Goal: Task Accomplishment & Management: Complete application form

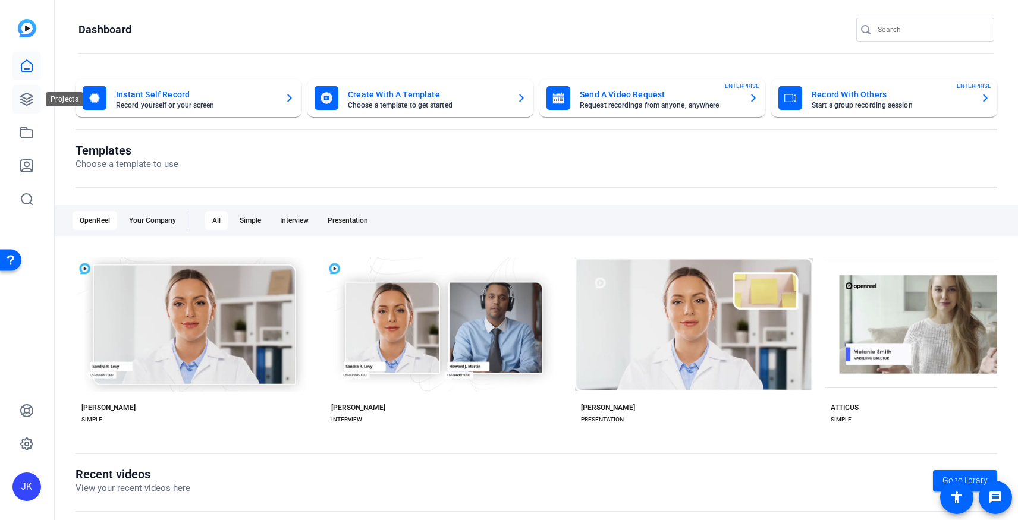
click at [23, 98] on icon at bounding box center [27, 99] width 14 height 14
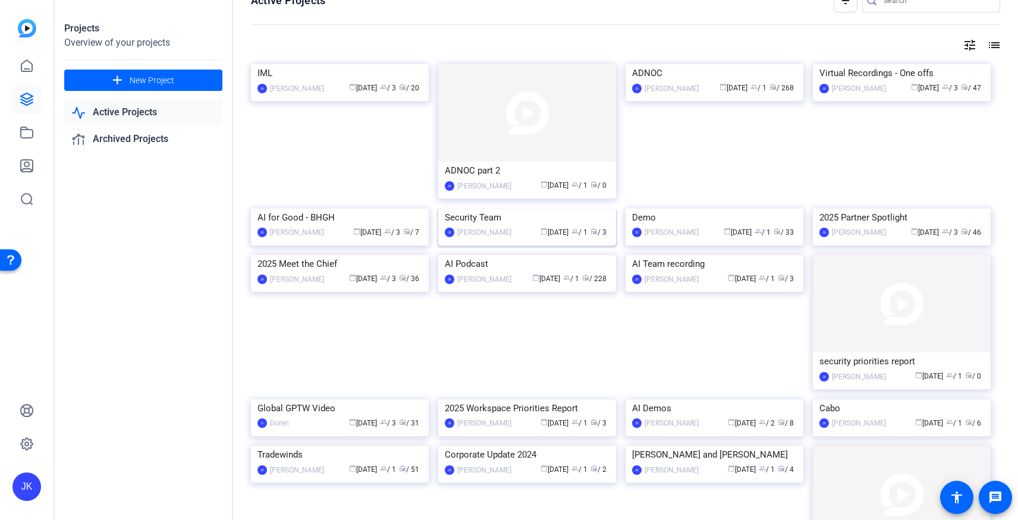
scroll to position [24, 0]
click at [936, 208] on img at bounding box center [902, 208] width 178 height 0
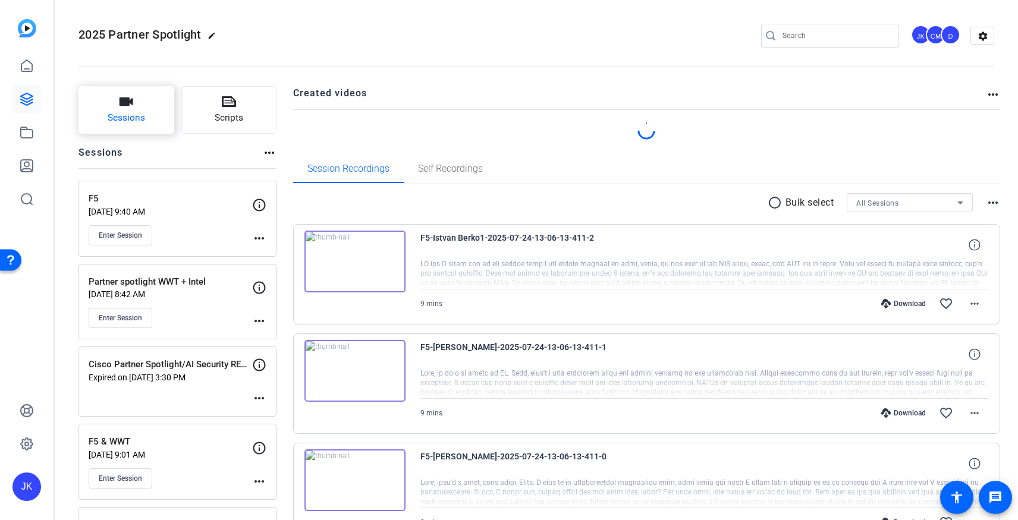
click at [117, 123] on span "Sessions" at bounding box center [126, 118] width 37 height 14
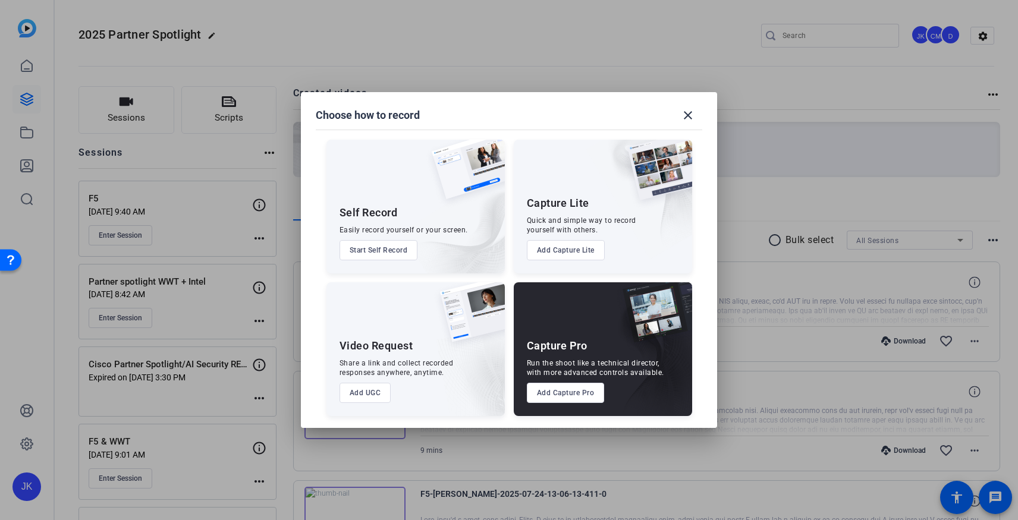
click at [550, 397] on button "Add Capture Pro" at bounding box center [566, 393] width 78 height 20
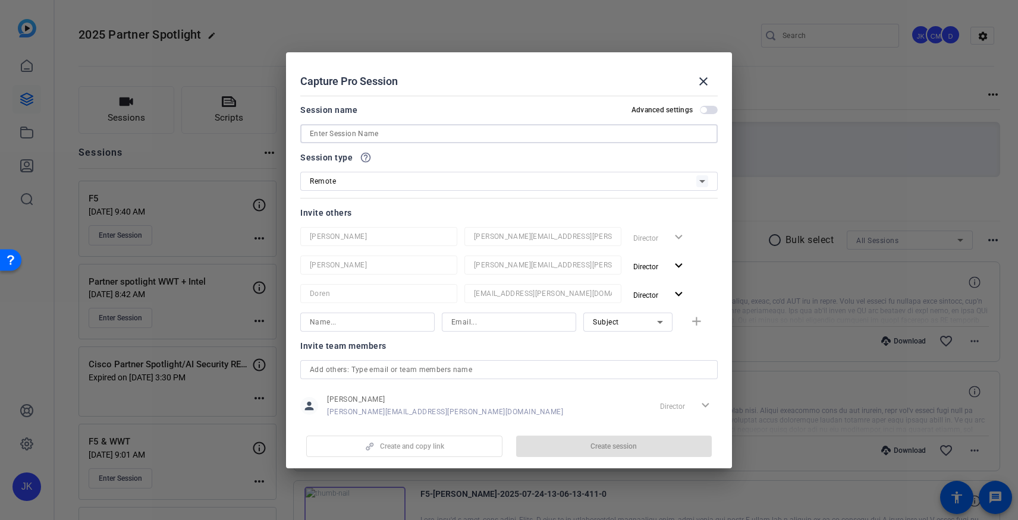
click at [398, 139] on input at bounding box center [509, 134] width 398 height 14
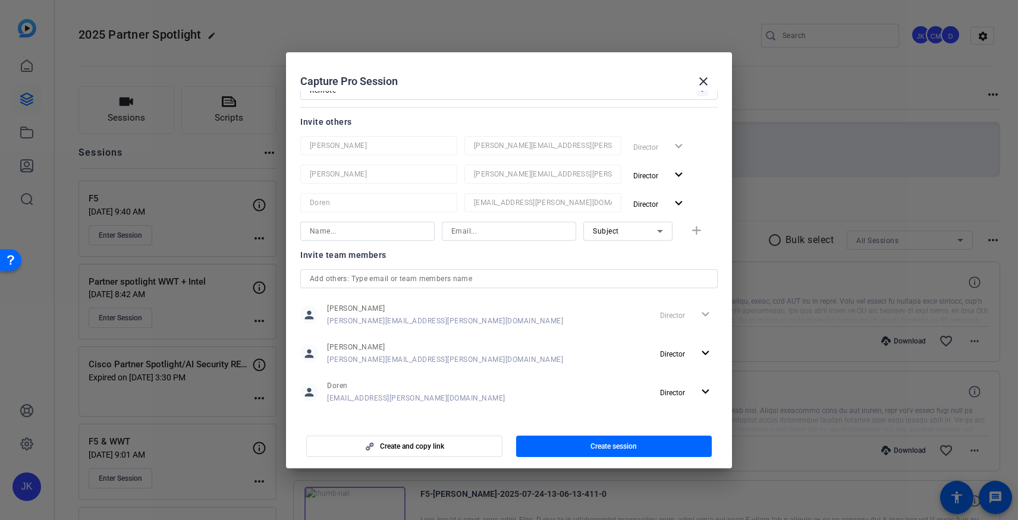
scroll to position [99, 0]
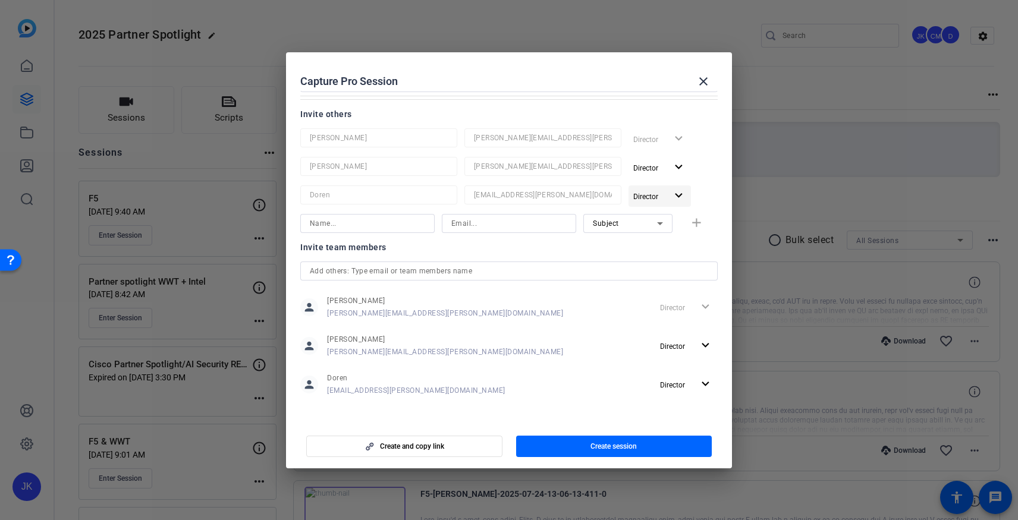
type input "Commvault/Pure Storage"
click at [681, 194] on mat-icon "expand_more" at bounding box center [678, 195] width 15 height 15
click at [671, 244] on span "Remove User" at bounding box center [660, 241] width 44 height 8
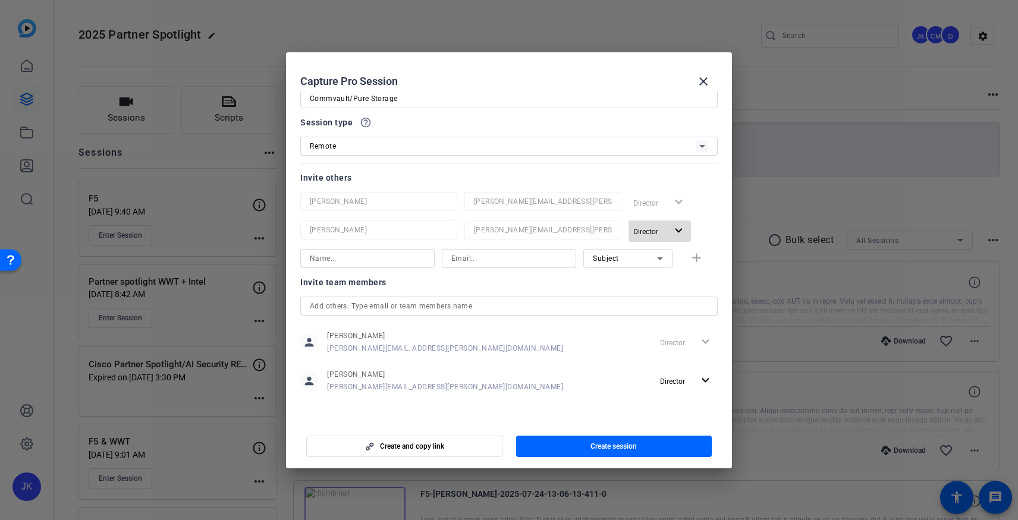
click at [683, 230] on mat-icon "expand_more" at bounding box center [678, 231] width 15 height 15
click at [402, 260] on div at bounding box center [509, 260] width 1018 height 520
click at [485, 258] on input at bounding box center [508, 258] width 115 height 14
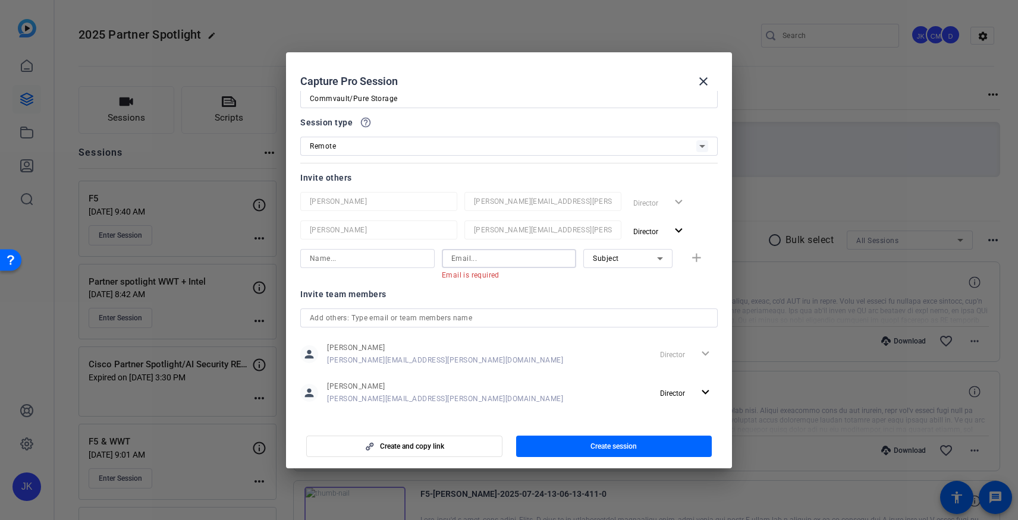
paste input "[PERSON_NAME][EMAIL_ADDRESS][PERSON_NAME][DOMAIN_NAME]"
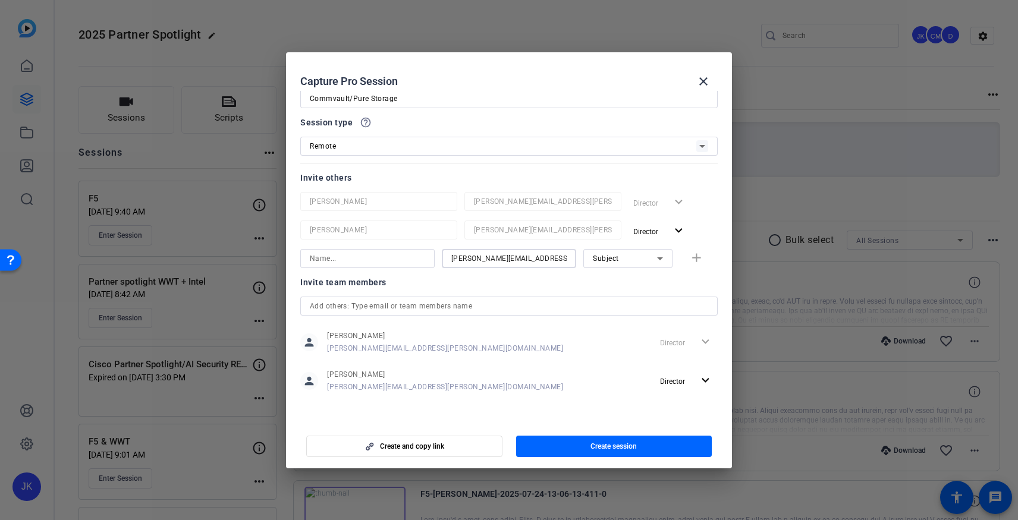
type input "[PERSON_NAME][EMAIL_ADDRESS][PERSON_NAME][DOMAIN_NAME]"
click at [386, 260] on input at bounding box center [367, 258] width 115 height 14
type input "[PERSON_NAME]"
click at [699, 254] on mat-icon "add" at bounding box center [696, 258] width 15 height 15
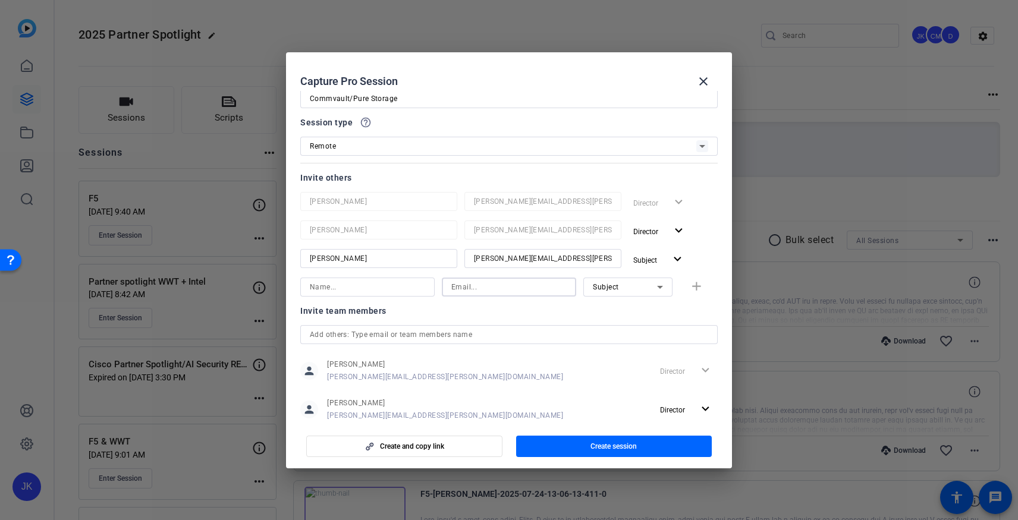
click at [459, 280] on input at bounding box center [508, 287] width 115 height 14
paste input "[EMAIL_ADDRESS][DOMAIN_NAME]"
type input "[EMAIL_ADDRESS][DOMAIN_NAME]"
click at [391, 282] on input at bounding box center [367, 287] width 115 height 14
type input "[PERSON_NAME]"
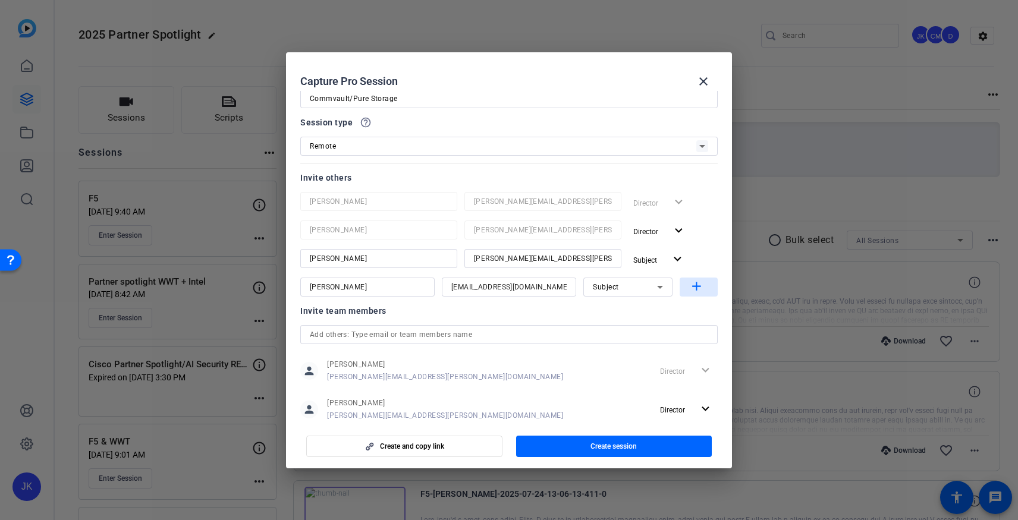
click at [699, 286] on mat-icon "add" at bounding box center [696, 286] width 15 height 15
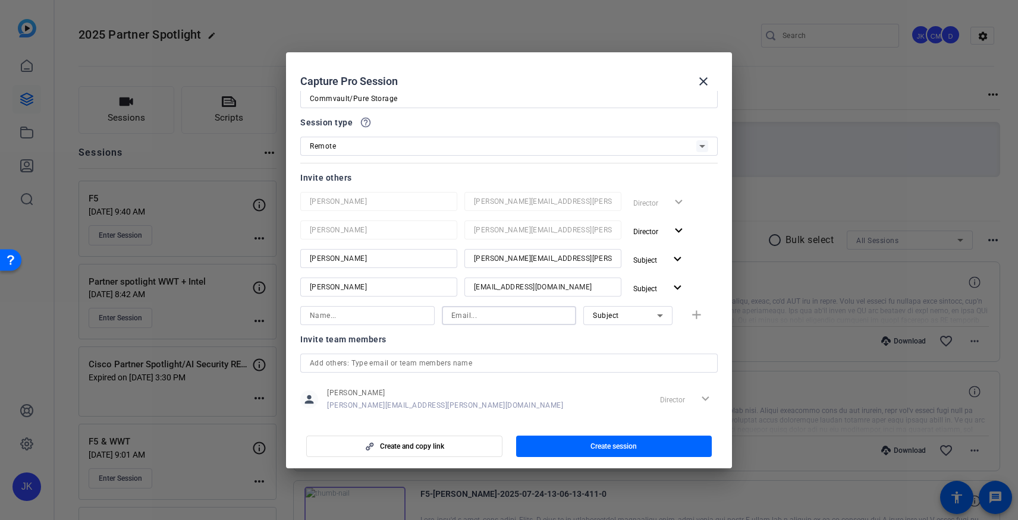
click at [526, 317] on input at bounding box center [508, 316] width 115 height 14
paste input "[EMAIL_ADDRESS][DOMAIN_NAME]"
type input "[EMAIL_ADDRESS][DOMAIN_NAME]"
click at [359, 319] on input at bounding box center [367, 316] width 115 height 14
paste input "[EMAIL_ADDRESS][DOMAIN_NAME]"
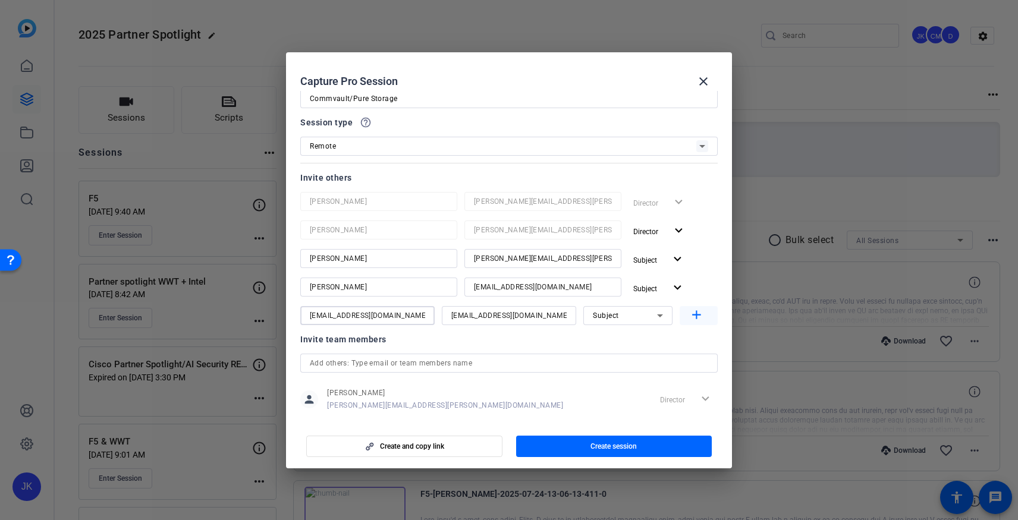
type input "[EMAIL_ADDRESS][DOMAIN_NAME]"
click at [701, 315] on mat-icon "add" at bounding box center [696, 315] width 15 height 15
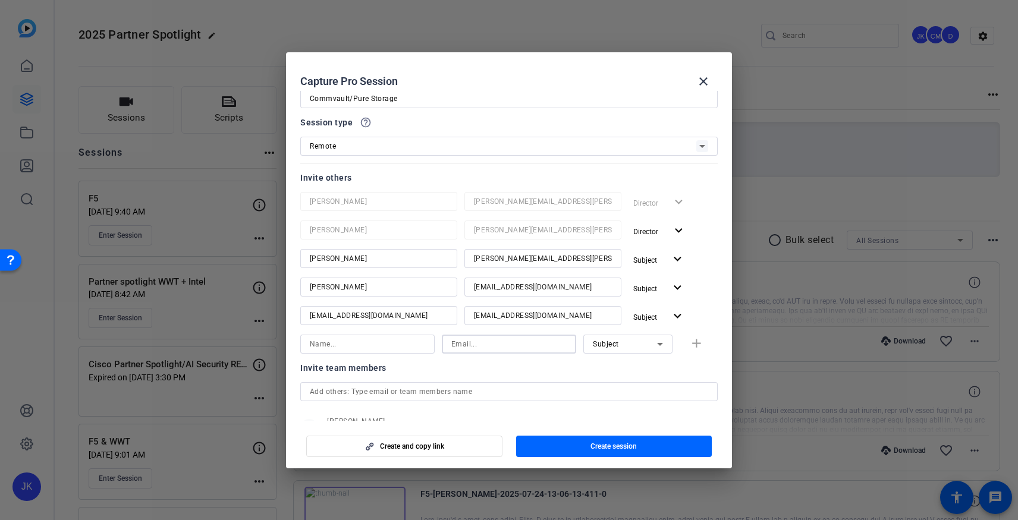
click at [491, 350] on input at bounding box center [508, 344] width 115 height 14
paste input "[PERSON_NAME][DOMAIN_NAME][EMAIL_ADDRESS][PERSON_NAME][DOMAIN_NAME]"
type input "[PERSON_NAME][DOMAIN_NAME][EMAIL_ADDRESS][PERSON_NAME][DOMAIN_NAME]"
click at [373, 348] on input at bounding box center [367, 344] width 115 height 14
type input "[PERSON_NAME]"
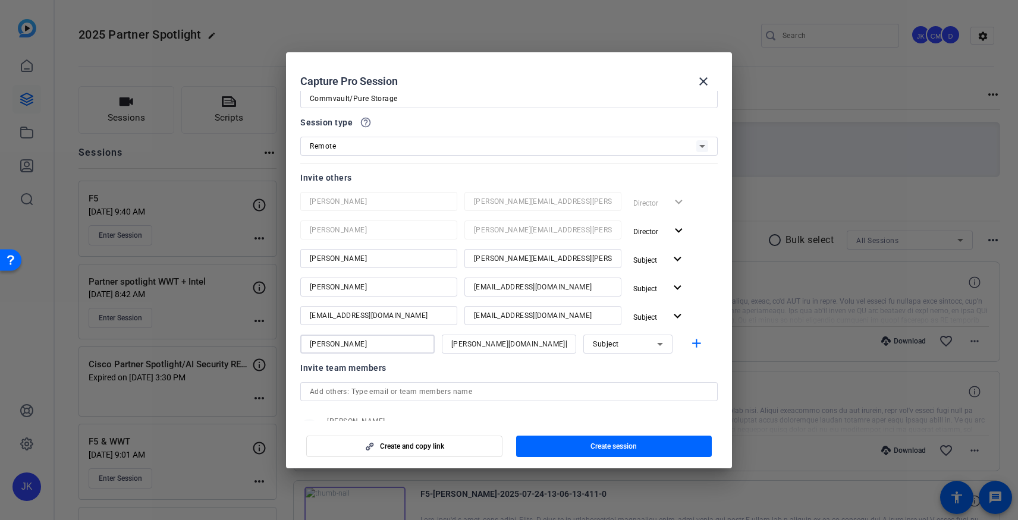
click at [665, 345] on icon at bounding box center [660, 344] width 14 height 14
click at [639, 361] on mat-option "Collaborator" at bounding box center [627, 368] width 89 height 19
click at [701, 344] on mat-icon "add" at bounding box center [696, 344] width 15 height 15
click at [483, 371] on input at bounding box center [508, 373] width 115 height 14
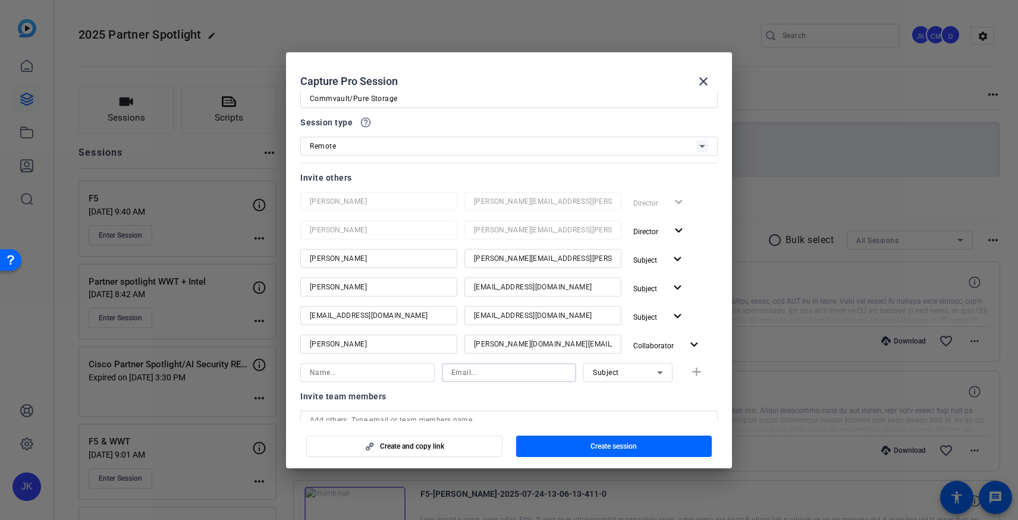
paste input "[PERSON_NAME][EMAIL_ADDRESS][PERSON_NAME][DOMAIN_NAME]"
type input "[PERSON_NAME][EMAIL_ADDRESS][PERSON_NAME][DOMAIN_NAME]"
click at [409, 378] on input at bounding box center [367, 373] width 115 height 14
type input "B [PERSON_NAME]"
click at [665, 377] on icon at bounding box center [660, 373] width 14 height 14
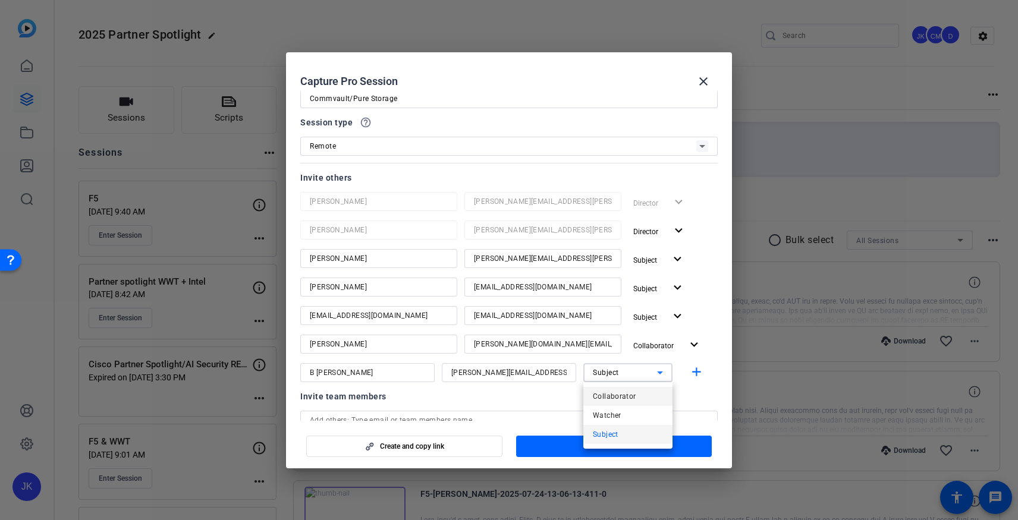
click at [652, 387] on mat-option "Collaborator" at bounding box center [627, 396] width 89 height 19
click at [700, 367] on mat-icon "add" at bounding box center [696, 372] width 15 height 15
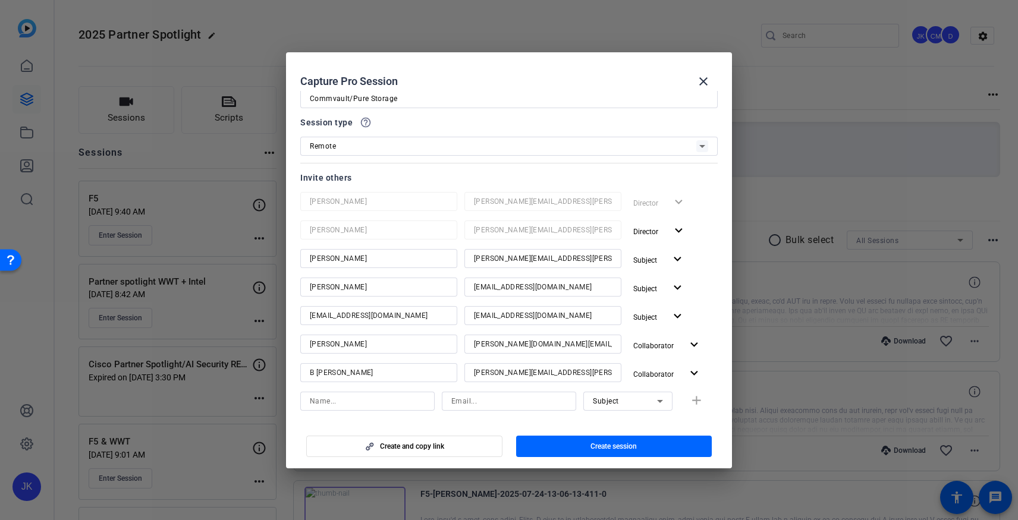
click at [476, 400] on input at bounding box center [508, 401] width 115 height 14
paste input "[EMAIL_ADDRESS][PERSON_NAME][DOMAIN_NAME]"
type input "[EMAIL_ADDRESS][PERSON_NAME][DOMAIN_NAME]"
click at [384, 399] on input at bounding box center [367, 401] width 115 height 14
type input "[PERSON_NAME]"
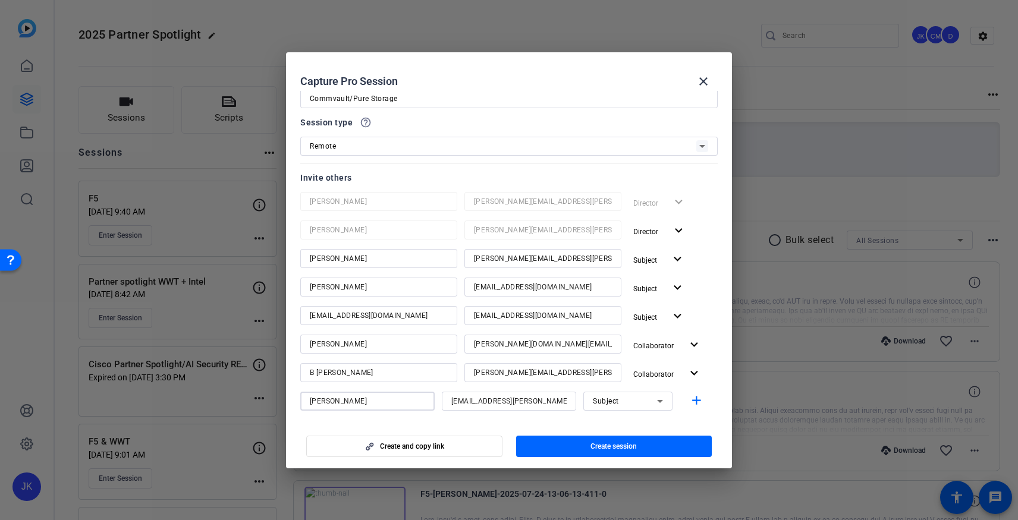
click at [652, 399] on div "Subject" at bounding box center [625, 401] width 64 height 15
click at [631, 421] on span "Collaborator" at bounding box center [614, 425] width 43 height 14
click at [688, 400] on span "button" at bounding box center [699, 401] width 38 height 29
click at [599, 451] on span "button" at bounding box center [614, 446] width 196 height 29
